Goal: Task Accomplishment & Management: Use online tool/utility

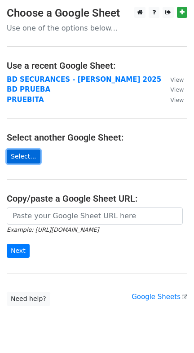
click at [27, 157] on link "Select..." at bounding box center [24, 157] width 34 height 14
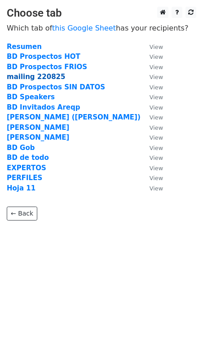
click at [32, 76] on strong "mailing 220825" at bounding box center [36, 77] width 58 height 8
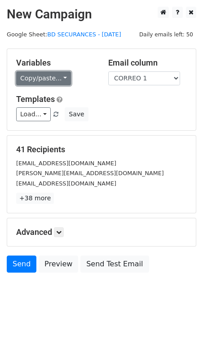
click at [52, 76] on link "Copy/paste..." at bounding box center [43, 79] width 55 height 14
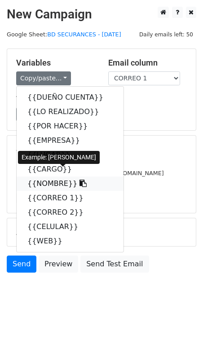
click at [59, 182] on link "{{NOMBRE}}" at bounding box center [70, 184] width 107 height 14
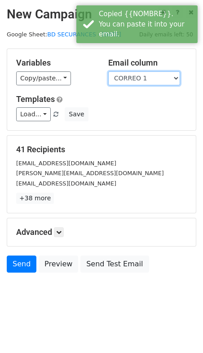
click at [127, 79] on select "DUEÑO CUENTA LO REALIZADO POR HACER EMPRESA LUGAR CARGO NOMBRE CORREO 1 CORREO …" at bounding box center [144, 79] width 72 height 14
click at [108, 72] on select "DUEÑO CUENTA LO REALIZADO POR HACER EMPRESA LUGAR CARGO NOMBRE CORREO 1 CORREO …" at bounding box center [144, 79] width 72 height 14
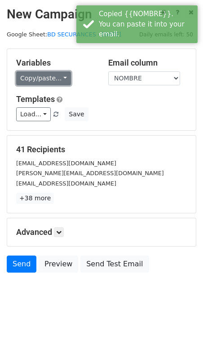
click at [42, 78] on link "Copy/paste..." at bounding box center [43, 79] width 55 height 14
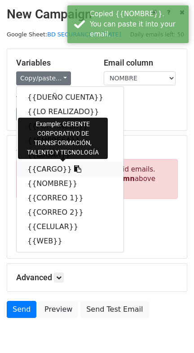
click at [51, 170] on link "{{CARGO}}" at bounding box center [70, 169] width 107 height 14
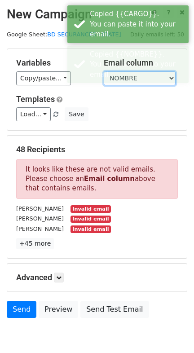
click at [123, 76] on select "DUEÑO CUENTA LO REALIZADO POR HACER EMPRESA LUGAR CARGO NOMBRE CORREO 1 CORREO …" at bounding box center [140, 79] width 72 height 14
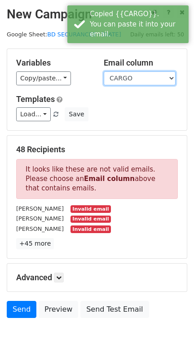
click at [104, 72] on select "DUEÑO CUENTA LO REALIZADO POR HACER EMPRESA LUGAR CARGO NOMBRE CORREO 1 CORREO …" at bounding box center [140, 79] width 72 height 14
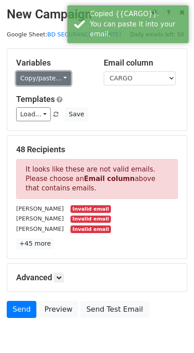
click at [50, 80] on link "Copy/paste..." at bounding box center [43, 79] width 55 height 14
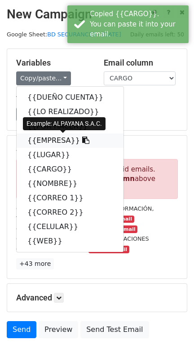
click at [49, 137] on link "{{EMPRESA}}" at bounding box center [70, 141] width 107 height 14
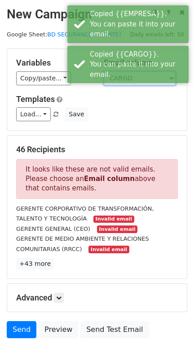
click at [125, 76] on select "DUEÑO CUENTA LO REALIZADO POR HACER EMPRESA LUGAR CARGO NOMBRE CORREO 1 CORREO …" at bounding box center [140, 79] width 72 height 14
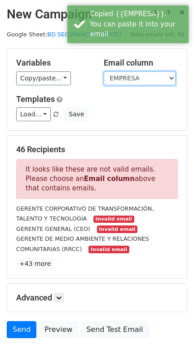
click at [104, 72] on select "DUEÑO CUENTA LO REALIZADO POR HACER EMPRESA LUGAR CARGO NOMBRE CORREO 1 CORREO …" at bounding box center [140, 79] width 72 height 14
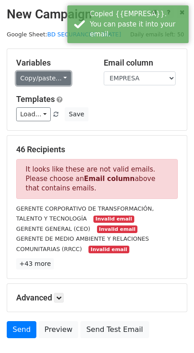
click at [40, 74] on link "Copy/paste..." at bounding box center [43, 79] width 55 height 14
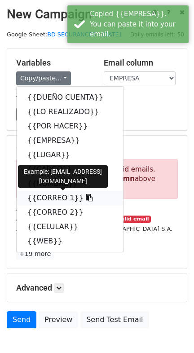
click at [55, 199] on link "{{CORREO 1}}" at bounding box center [70, 198] width 107 height 14
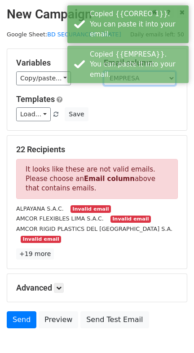
click at [122, 76] on select "DUEÑO CUENTA LO REALIZADO POR HACER EMPRESA LUGAR CARGO NOMBRE CORREO 1 CORREO …" at bounding box center [140, 79] width 72 height 14
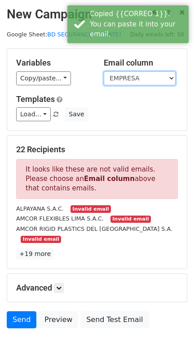
select select "CORREO 1"
click at [104, 72] on select "DUEÑO CUENTA LO REALIZADO POR HACER EMPRESA LUGAR CARGO NOMBRE CORREO 1 CORREO …" at bounding box center [140, 79] width 72 height 14
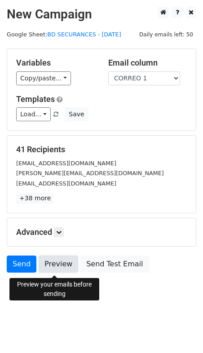
click at [51, 265] on link "Preview" at bounding box center [59, 264] width 40 height 17
click at [58, 268] on link "Preview" at bounding box center [59, 264] width 40 height 17
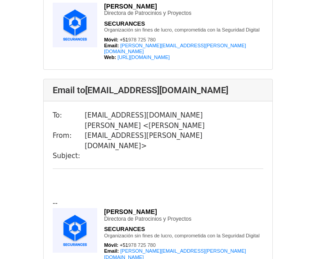
scroll to position [720, 0]
